Goal: Transaction & Acquisition: Obtain resource

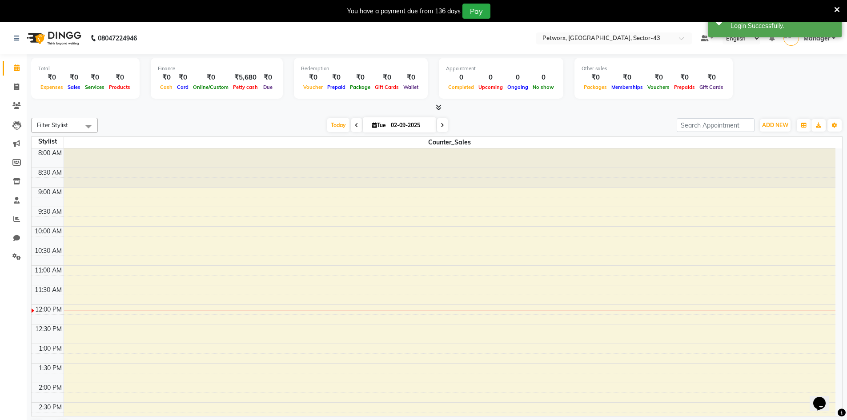
click at [836, 9] on icon at bounding box center [837, 10] width 6 height 8
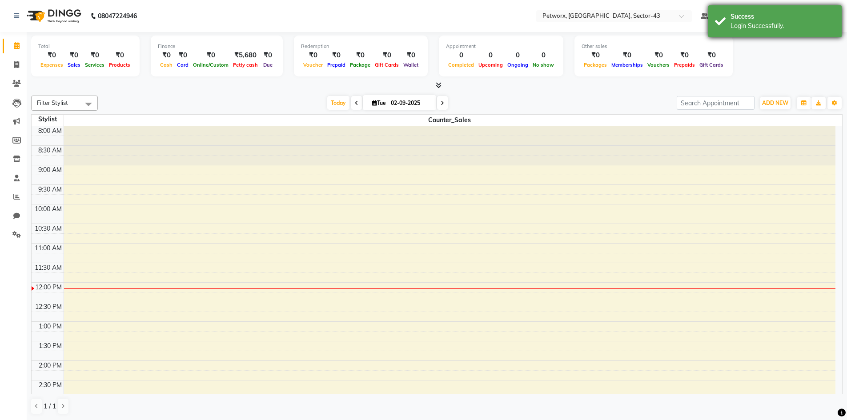
click at [830, 15] on div "Success" at bounding box center [783, 16] width 104 height 9
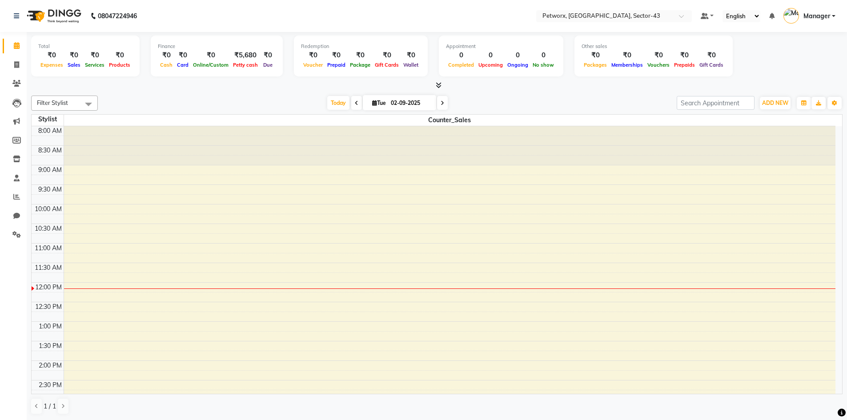
click at [232, 88] on div at bounding box center [436, 85] width 811 height 9
click at [436, 85] on icon at bounding box center [439, 85] width 6 height 7
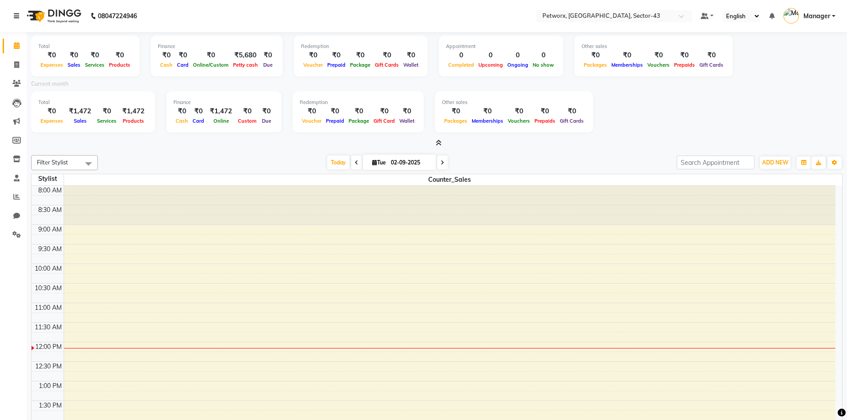
click at [19, 13] on icon at bounding box center [16, 16] width 5 height 6
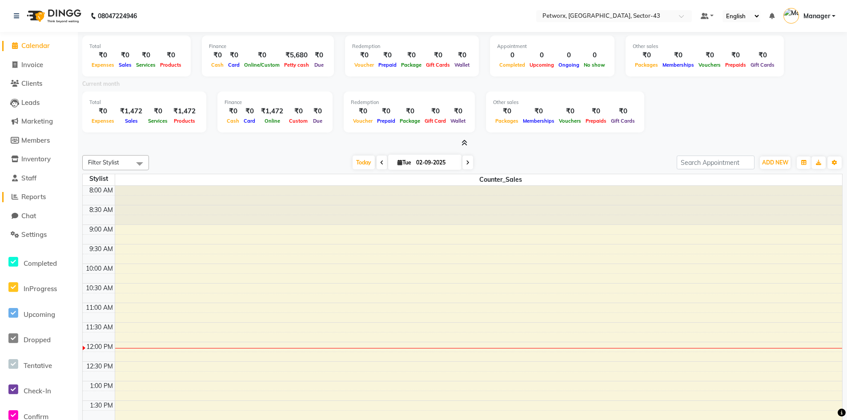
click at [35, 197] on span "Reports" at bounding box center [33, 197] width 24 height 8
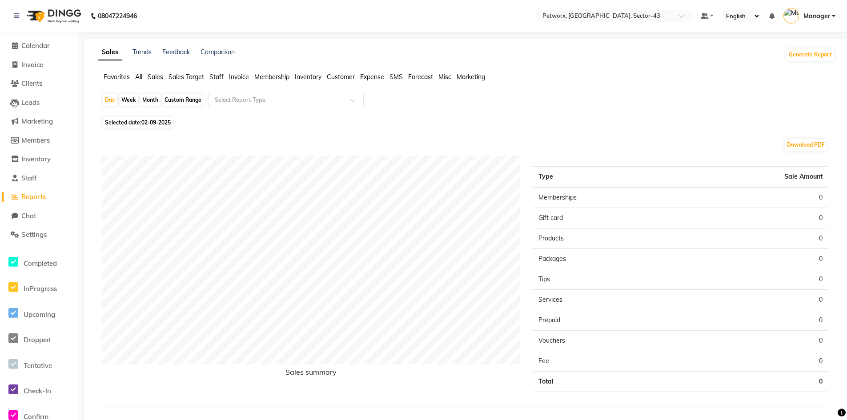
click at [421, 128] on div "Day Week Month Custom Range Select Report Type Selected date: [DATE] Download P…" at bounding box center [466, 257] width 737 height 328
click at [142, 76] on span "All" at bounding box center [138, 77] width 7 height 8
click at [807, 54] on button "Generate Report" at bounding box center [811, 54] width 48 height 12
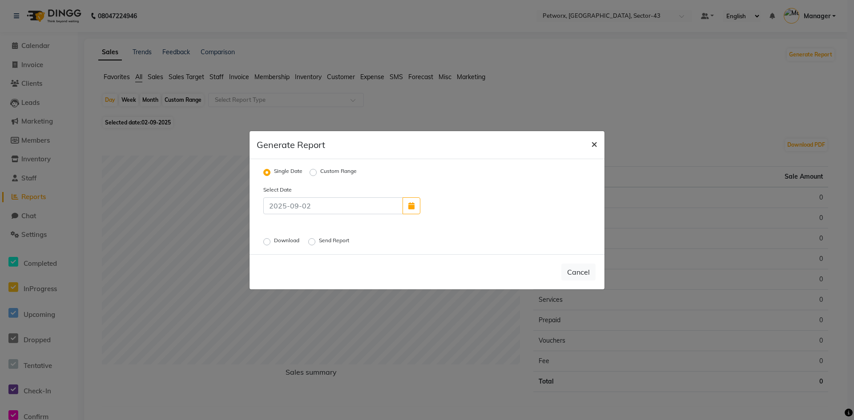
click at [593, 145] on span "×" at bounding box center [594, 143] width 6 height 13
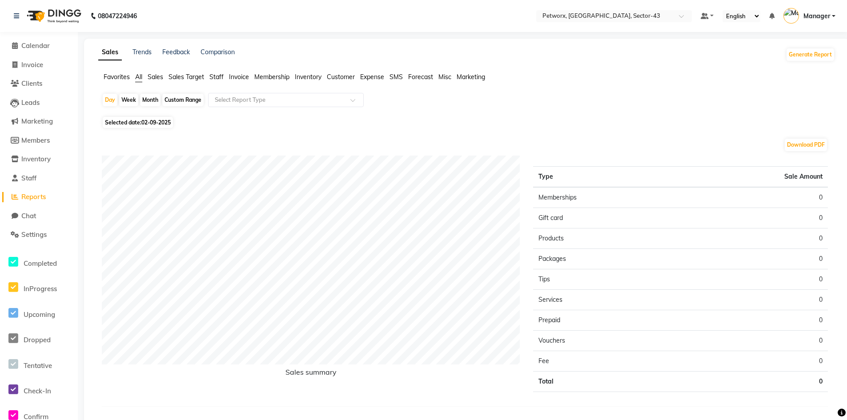
click at [137, 76] on span "All" at bounding box center [138, 77] width 7 height 8
click at [183, 97] on div "Custom Range" at bounding box center [182, 100] width 41 height 12
select select "9"
select select "2025"
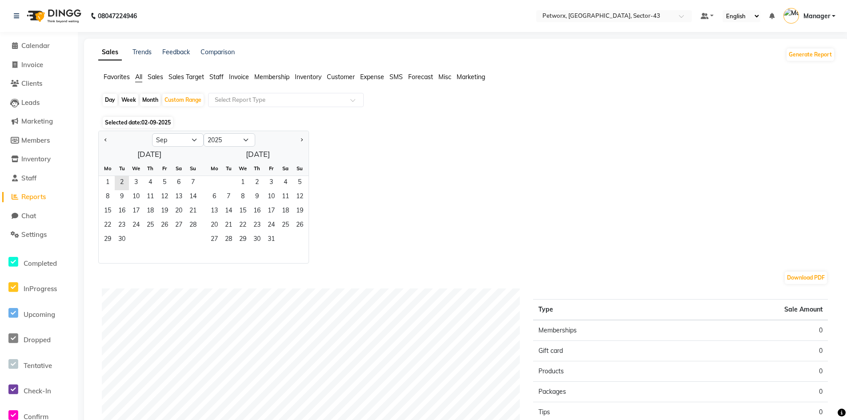
click at [102, 138] on div at bounding box center [125, 140] width 53 height 14
click at [105, 139] on span "Previous month" at bounding box center [105, 139] width 3 height 3
select select "8"
click at [161, 182] on span "1" at bounding box center [164, 183] width 14 height 14
click at [193, 240] on span "31" at bounding box center [193, 240] width 14 height 14
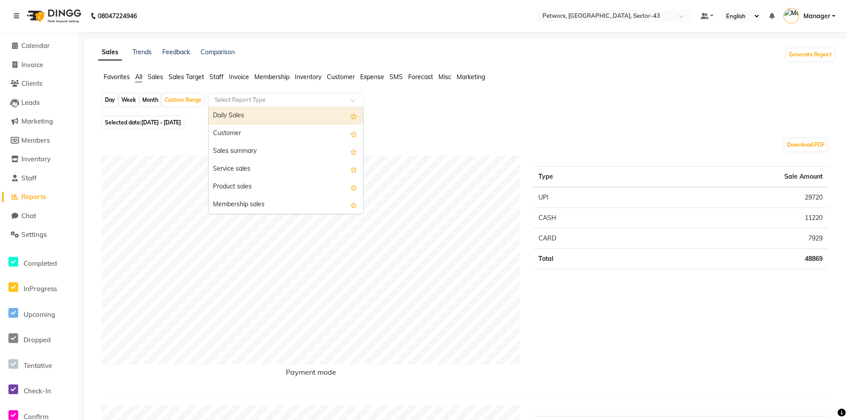
click at [310, 102] on input "text" at bounding box center [277, 100] width 128 height 9
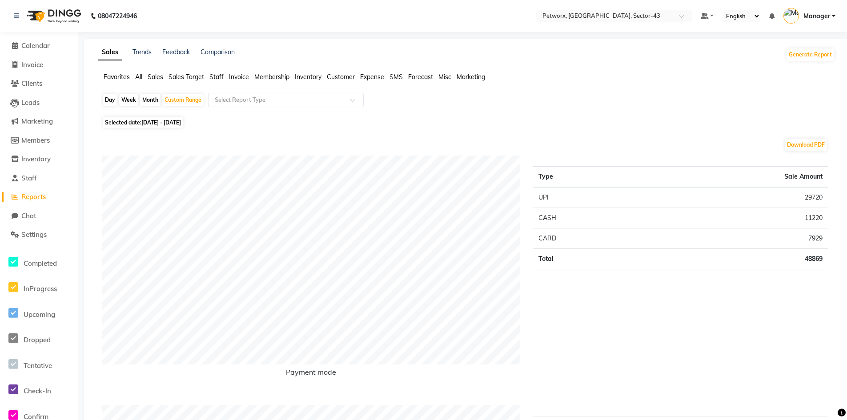
click at [159, 80] on span "Sales" at bounding box center [156, 77] width 16 height 8
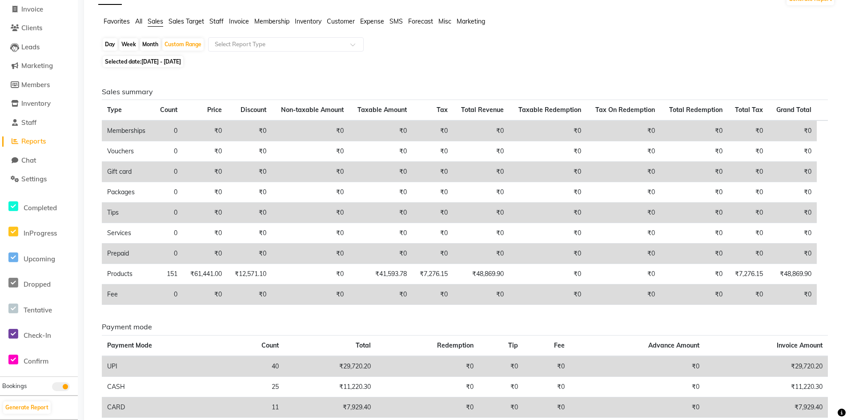
scroll to position [0, 0]
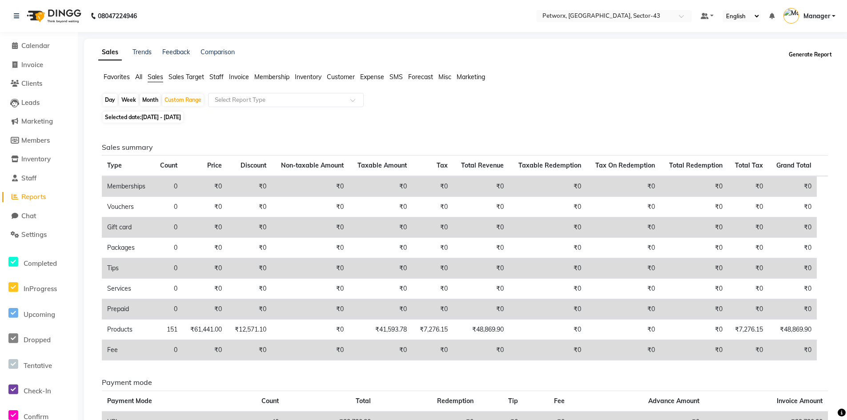
click at [795, 58] on button "Generate Report" at bounding box center [811, 54] width 48 height 12
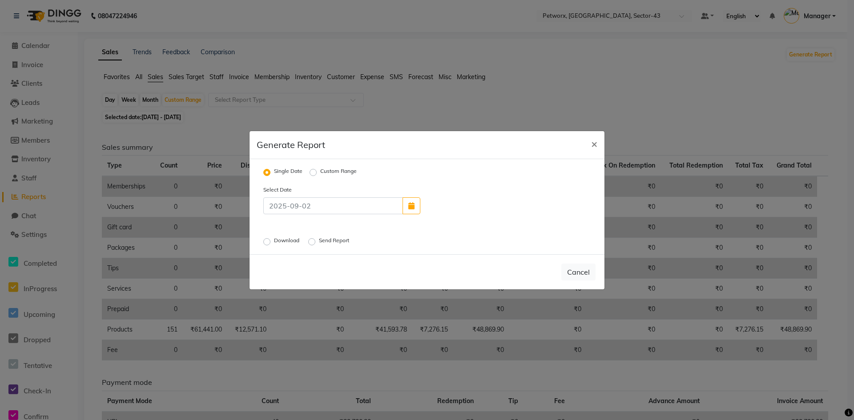
click at [320, 171] on label "Custom Range" at bounding box center [338, 172] width 36 height 11
click at [314, 171] on input "Custom Range" at bounding box center [314, 172] width 6 height 6
radio input "true"
select select "9"
select select "2025"
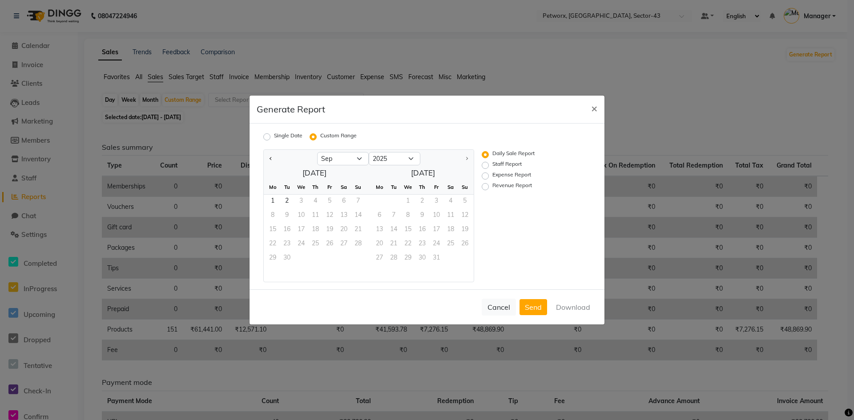
drag, startPoint x: 273, startPoint y: 156, endPoint x: 277, endPoint y: 162, distance: 7.4
click at [273, 158] on button "Previous month" at bounding box center [270, 159] width 7 height 14
select select "8"
click at [325, 201] on span "1" at bounding box center [329, 202] width 14 height 14
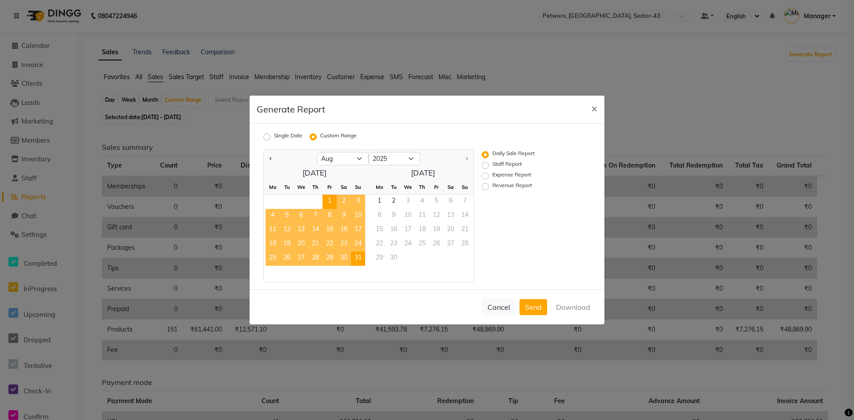
click at [358, 256] on span "31" at bounding box center [358, 259] width 14 height 14
click at [492, 186] on label "Revenue Report" at bounding box center [512, 186] width 40 height 11
click at [486, 186] on input "Revenue Report" at bounding box center [486, 187] width 6 height 6
radio input "true"
click at [567, 305] on button "Download" at bounding box center [572, 307] width 45 height 16
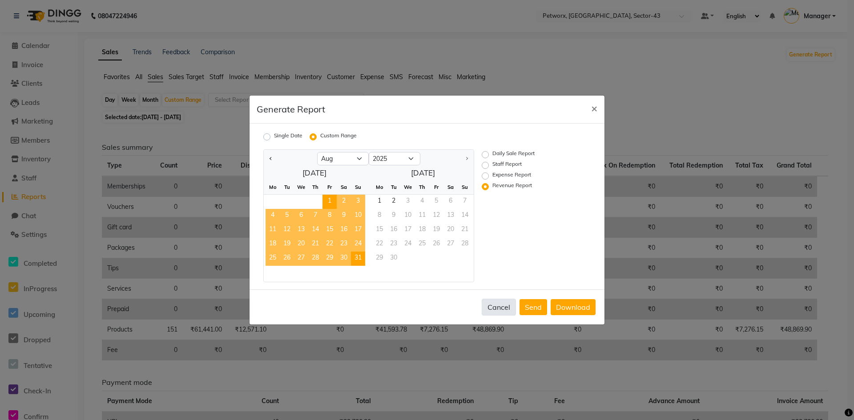
click at [494, 305] on button "Cancel" at bounding box center [499, 307] width 34 height 17
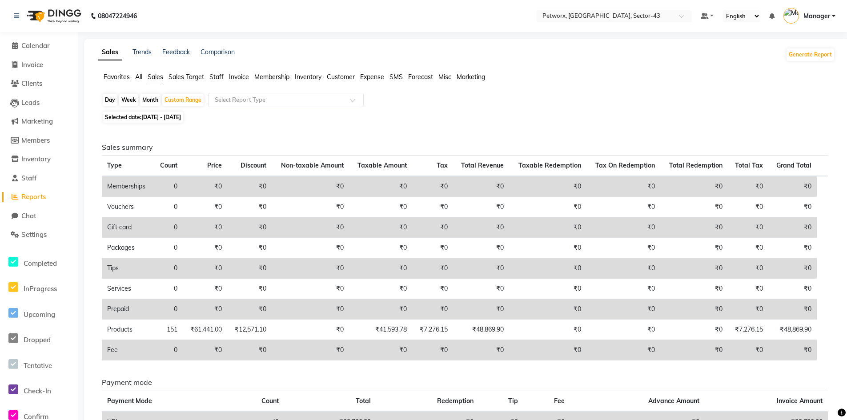
click at [507, 138] on div "Sales summary Type Count Price Discount Non-taxable Amount Taxable Amount Tax T…" at bounding box center [465, 311] width 740 height 373
click at [36, 177] on span "Staff" at bounding box center [28, 178] width 15 height 8
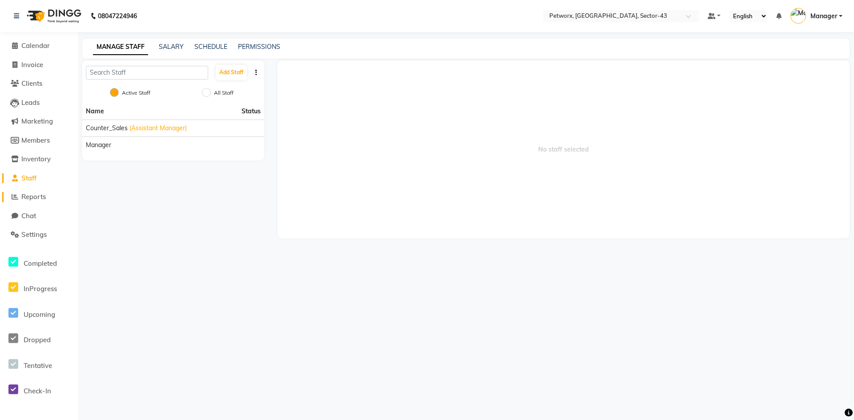
click at [38, 196] on span "Reports" at bounding box center [33, 197] width 24 height 8
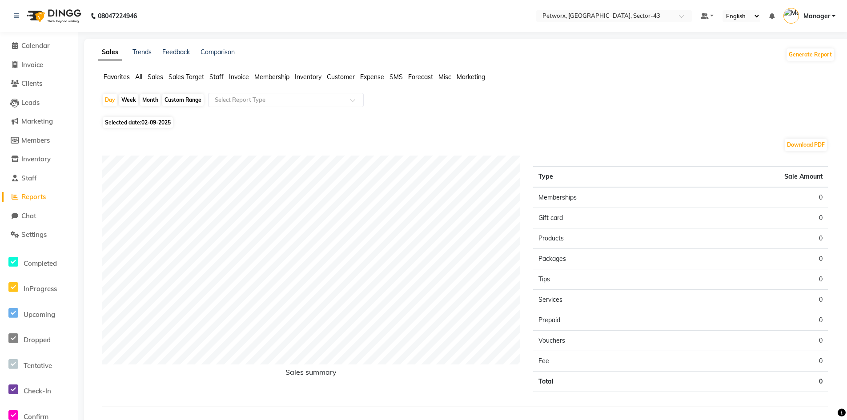
click at [145, 122] on span "02-09-2025" at bounding box center [155, 122] width 29 height 7
select select "9"
select select "2025"
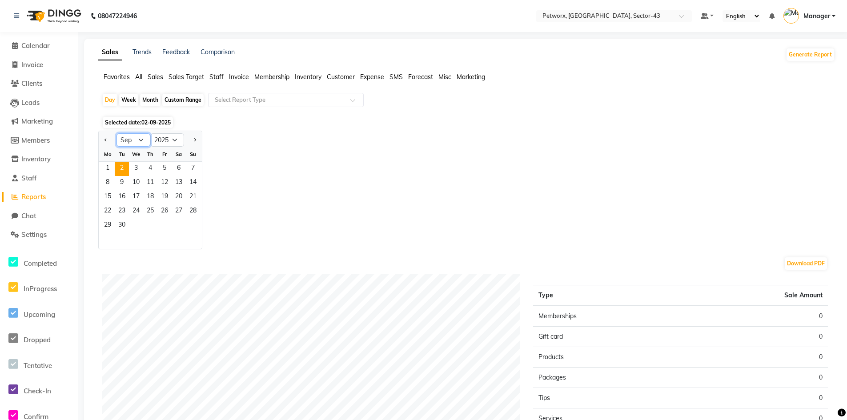
click at [138, 139] on select "Jan Feb Mar Apr May Jun [DATE] Aug Sep Oct Nov Dec" at bounding box center [133, 139] width 34 height 13
click at [243, 135] on div "Jan Feb Mar Apr May Jun [DATE] Aug Sep Oct Nov [DATE] 2016 2017 2018 2019 2020 …" at bounding box center [466, 190] width 737 height 119
click at [181, 96] on div "Custom Range" at bounding box center [182, 100] width 41 height 12
select select "9"
select select "2025"
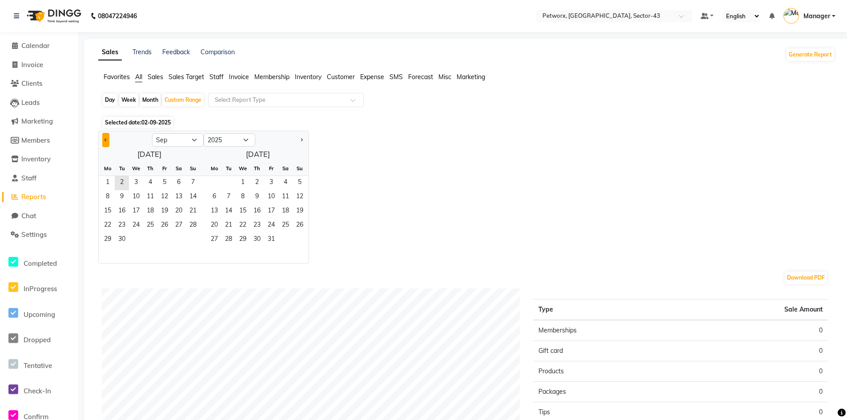
click at [107, 138] on button "Previous month" at bounding box center [105, 140] width 7 height 14
select select "8"
click at [168, 182] on span "1" at bounding box center [164, 183] width 14 height 14
click at [196, 238] on span "31" at bounding box center [193, 240] width 14 height 14
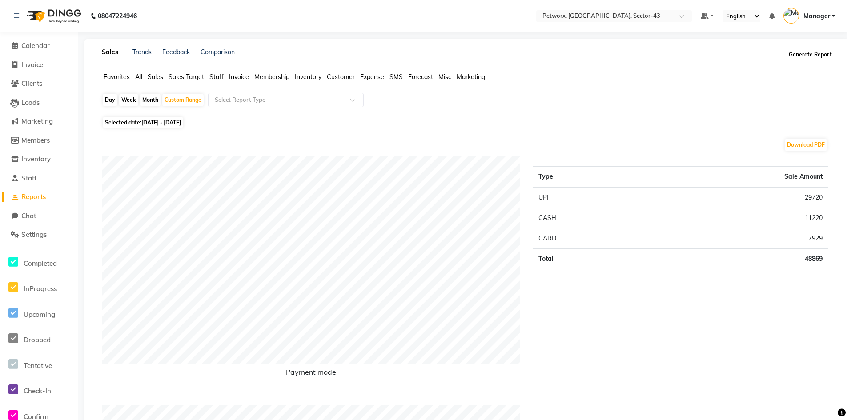
click at [810, 56] on button "Generate Report" at bounding box center [811, 54] width 48 height 12
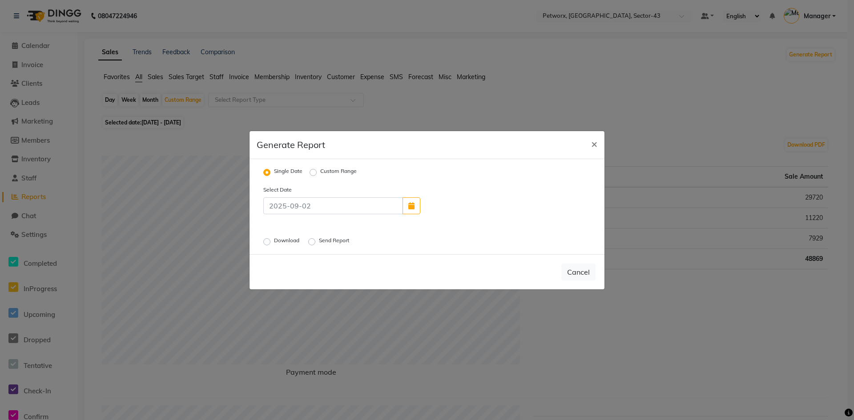
click at [274, 243] on label "Download" at bounding box center [287, 242] width 27 height 11
click at [267, 243] on input "Download" at bounding box center [268, 241] width 6 height 6
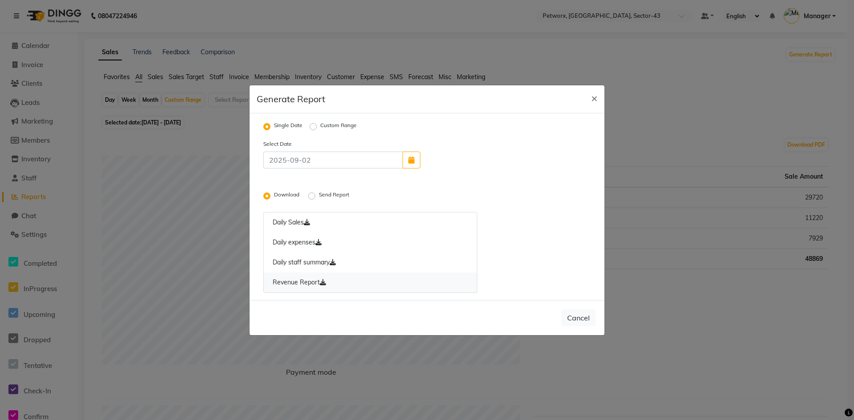
click at [358, 286] on link "Revenue Report" at bounding box center [370, 283] width 214 height 20
click at [594, 95] on span "×" at bounding box center [594, 97] width 6 height 13
radio input "false"
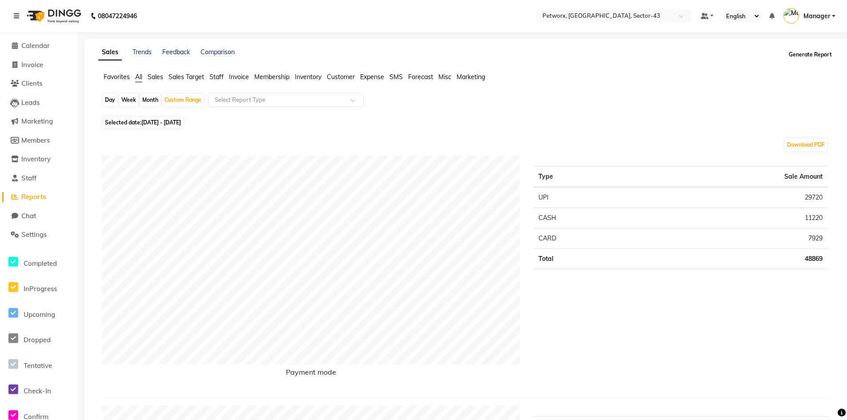
click at [810, 55] on button "Generate Report" at bounding box center [811, 54] width 48 height 12
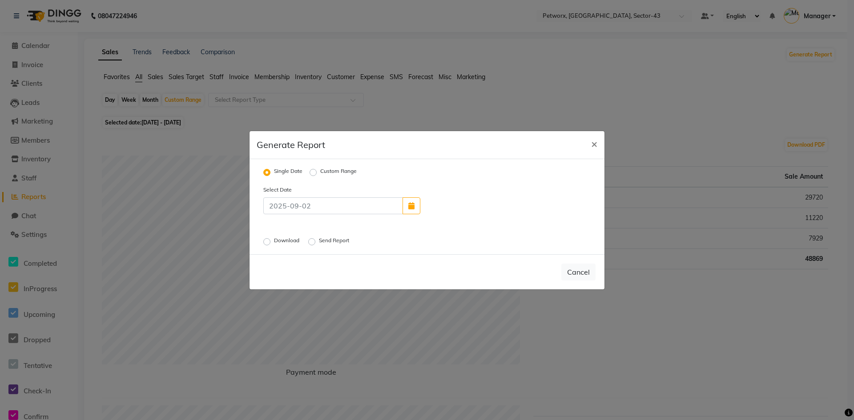
click at [320, 169] on label "Custom Range" at bounding box center [338, 172] width 36 height 11
click at [314, 169] on input "Custom Range" at bounding box center [314, 172] width 6 height 6
radio input "true"
select select "9"
select select "2025"
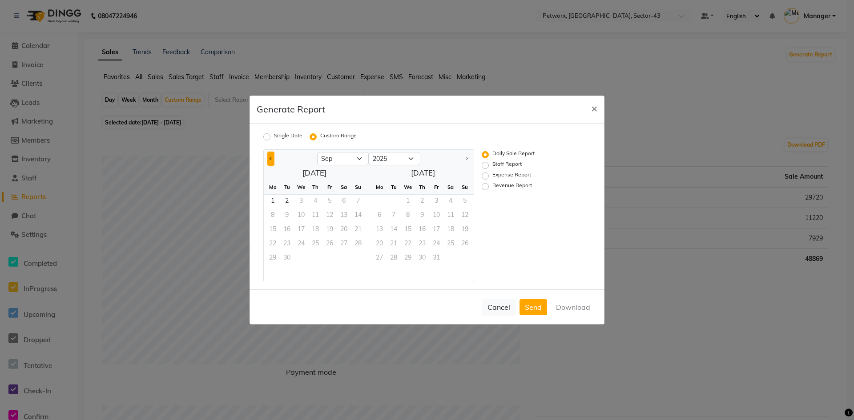
click at [271, 159] on span "Previous month" at bounding box center [270, 158] width 3 height 3
select select "8"
click at [332, 201] on span "1" at bounding box center [329, 202] width 14 height 14
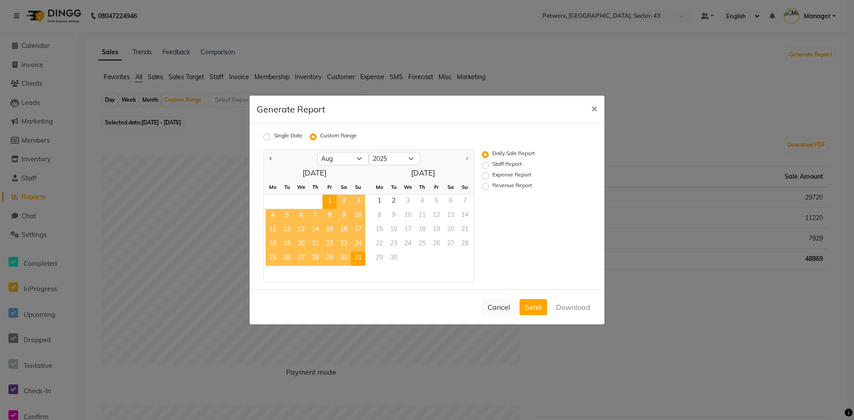
click at [359, 258] on span "31" at bounding box center [358, 259] width 14 height 14
click at [492, 187] on label "Revenue Report" at bounding box center [512, 186] width 40 height 11
click at [486, 187] on input "Revenue Report" at bounding box center [486, 187] width 6 height 6
radio input "true"
click at [579, 309] on button "Download" at bounding box center [572, 307] width 45 height 16
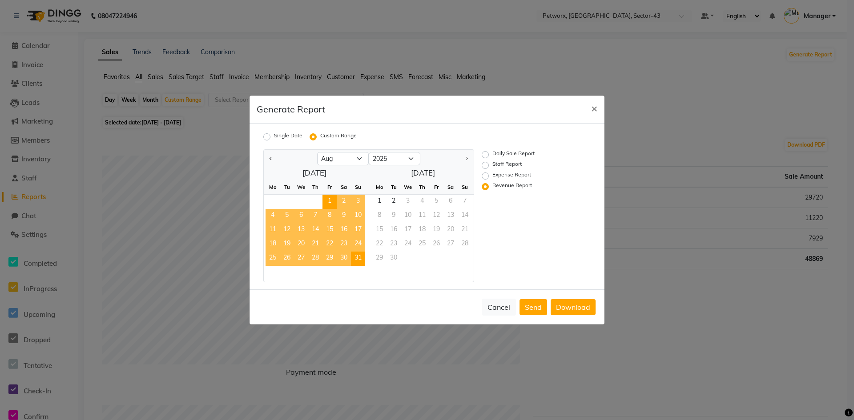
click at [481, 175] on div "Daily Sale Report Staff Report Expense Report Revenue Report" at bounding box center [529, 215] width 109 height 133
click at [492, 176] on label "Expense Report" at bounding box center [511, 176] width 39 height 11
click at [485, 176] on input "Expense Report" at bounding box center [486, 176] width 6 height 6
radio input "true"
click at [574, 304] on button "Download" at bounding box center [572, 307] width 45 height 16
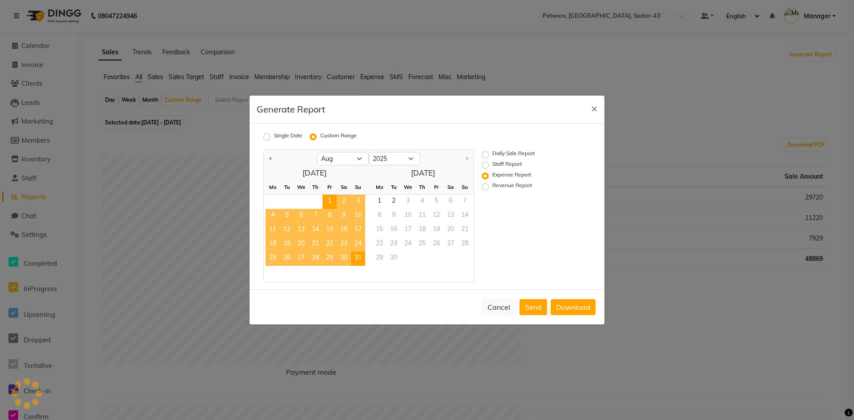
click at [492, 153] on label "Daily Sale Report" at bounding box center [513, 154] width 42 height 11
click at [486, 153] on input "Daily Sale Report" at bounding box center [486, 155] width 6 height 6
radio input "true"
click at [576, 304] on button "Download" at bounding box center [572, 307] width 45 height 16
click at [595, 109] on span "×" at bounding box center [594, 107] width 6 height 13
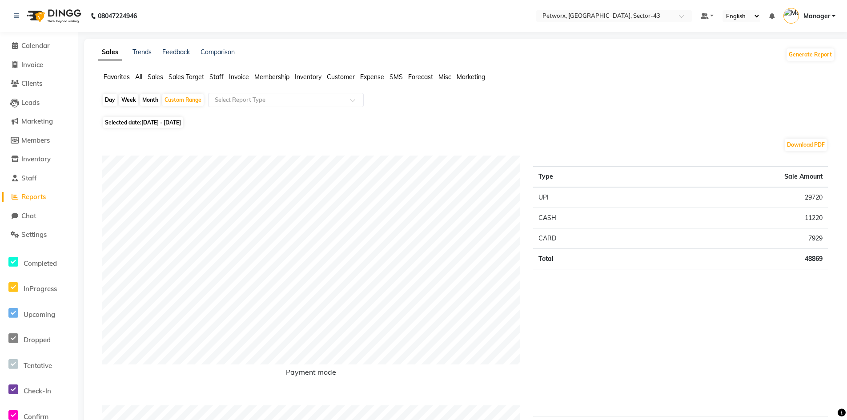
click at [155, 76] on span "Sales" at bounding box center [156, 77] width 16 height 8
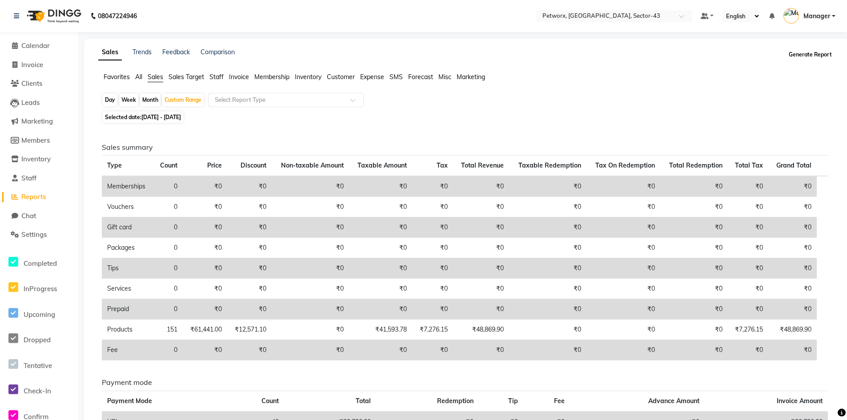
click at [803, 53] on button "Generate Report" at bounding box center [811, 54] width 48 height 12
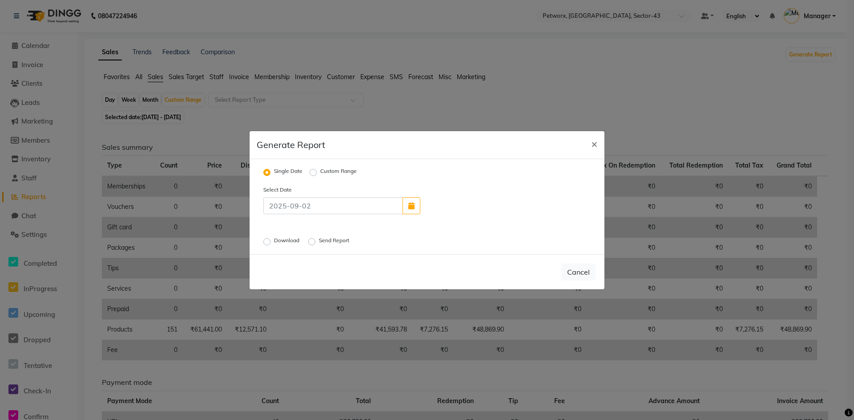
click at [320, 173] on label "Custom Range" at bounding box center [338, 172] width 36 height 11
click at [311, 173] on input "Custom Range" at bounding box center [314, 172] width 6 height 6
radio input "true"
select select "9"
select select "2025"
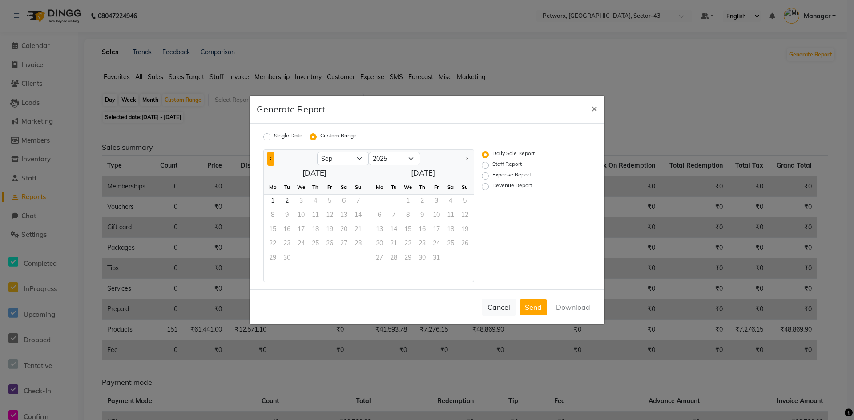
click at [268, 156] on button "Previous month" at bounding box center [270, 159] width 7 height 14
select select "8"
click at [331, 200] on span "1" at bounding box center [329, 202] width 14 height 14
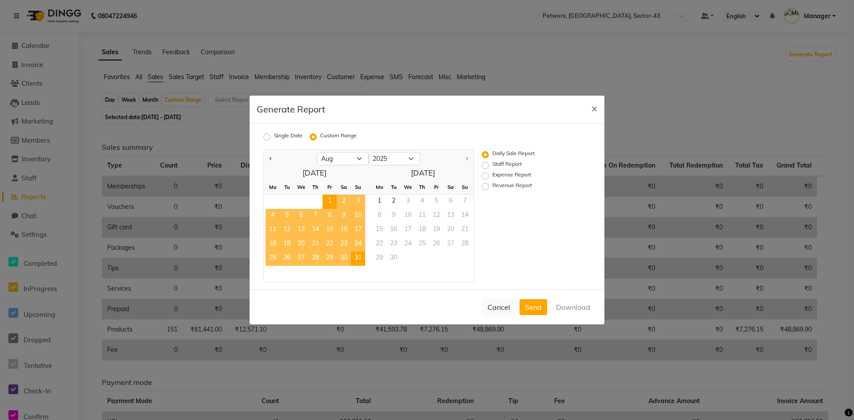
click at [361, 257] on span "31" at bounding box center [358, 259] width 14 height 14
click at [593, 108] on span "×" at bounding box center [594, 107] width 6 height 13
